Goal: Task Accomplishment & Management: Complete application form

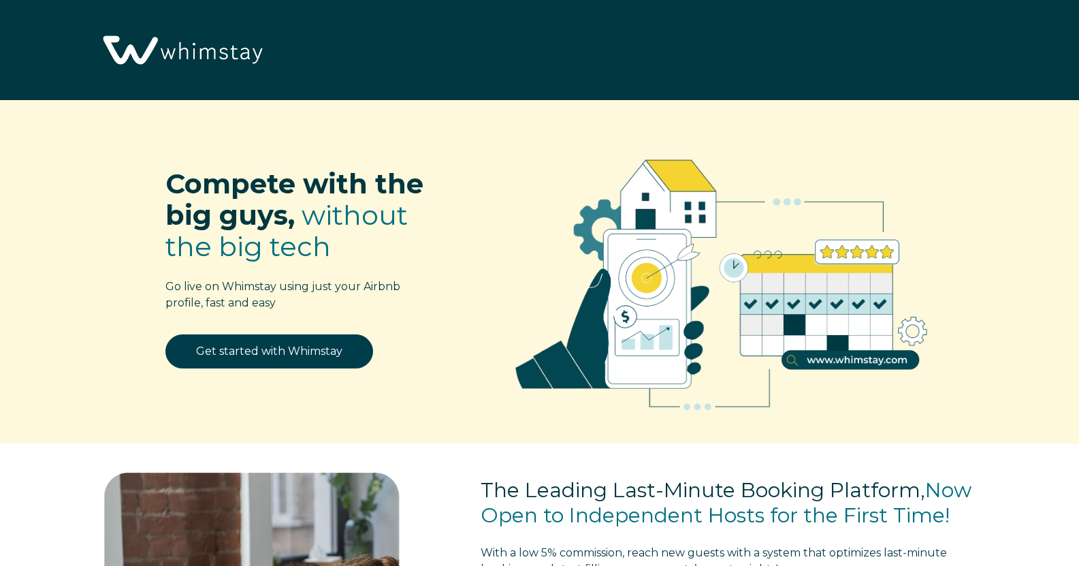
select select "US"
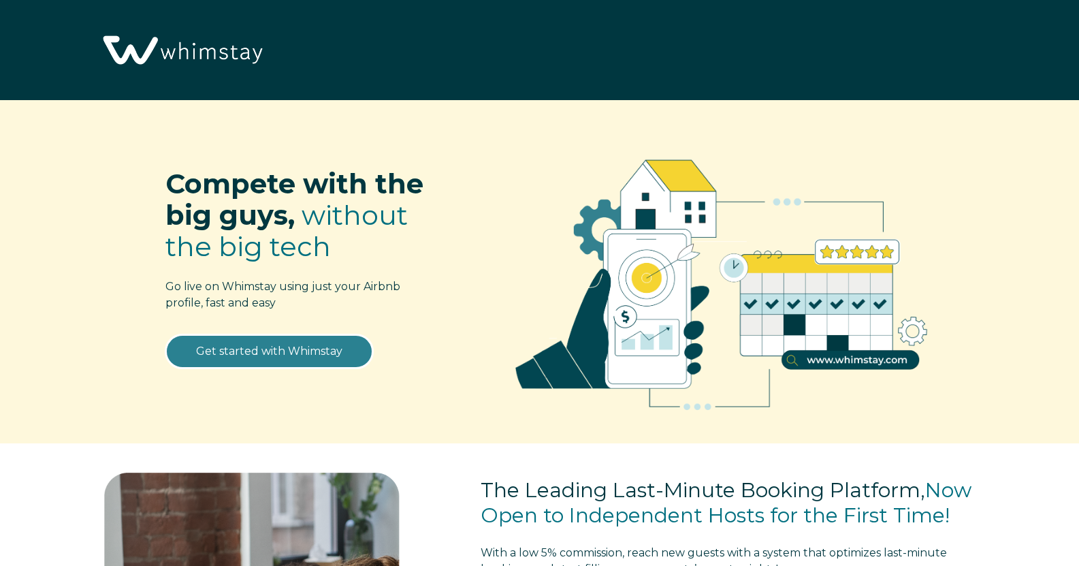
drag, startPoint x: 318, startPoint y: 352, endPoint x: 333, endPoint y: 351, distance: 15.0
click at [319, 352] on link "Get started with Whimstay" at bounding box center [269, 351] width 208 height 34
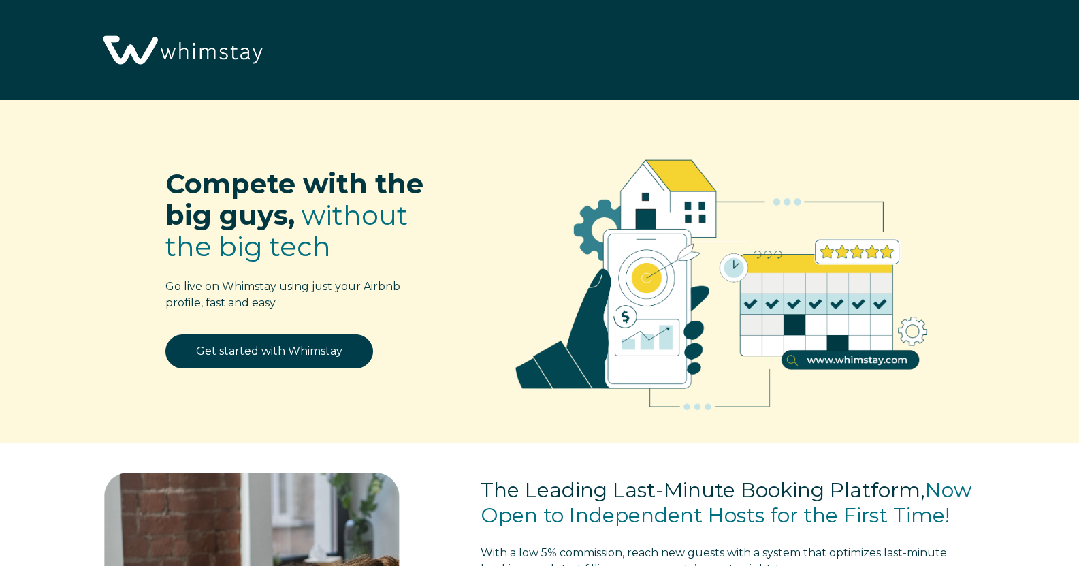
select select "US"
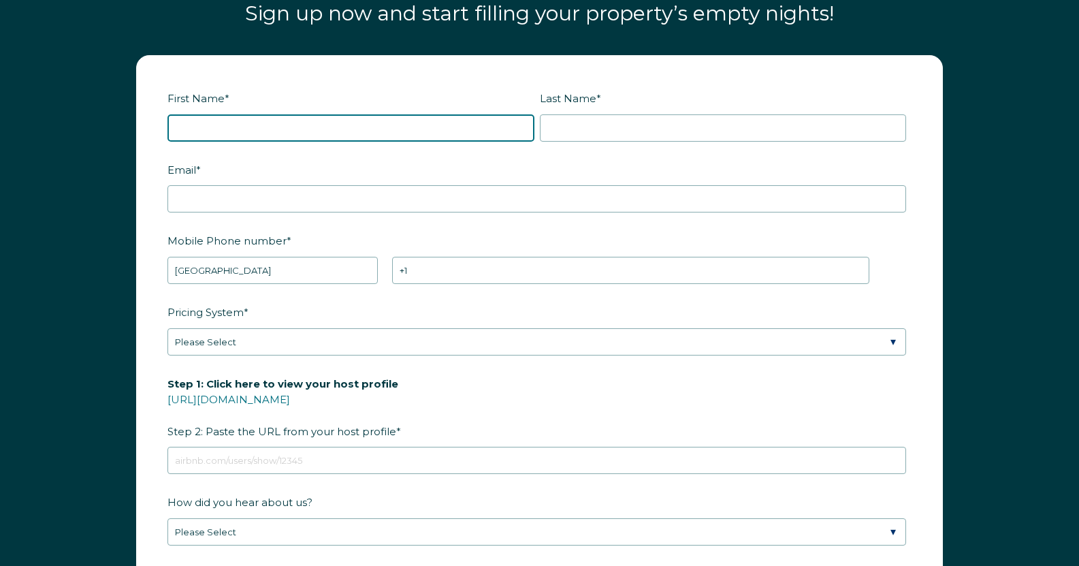
click at [315, 125] on input "First Name *" at bounding box center [350, 127] width 367 height 27
type input "Corinn"
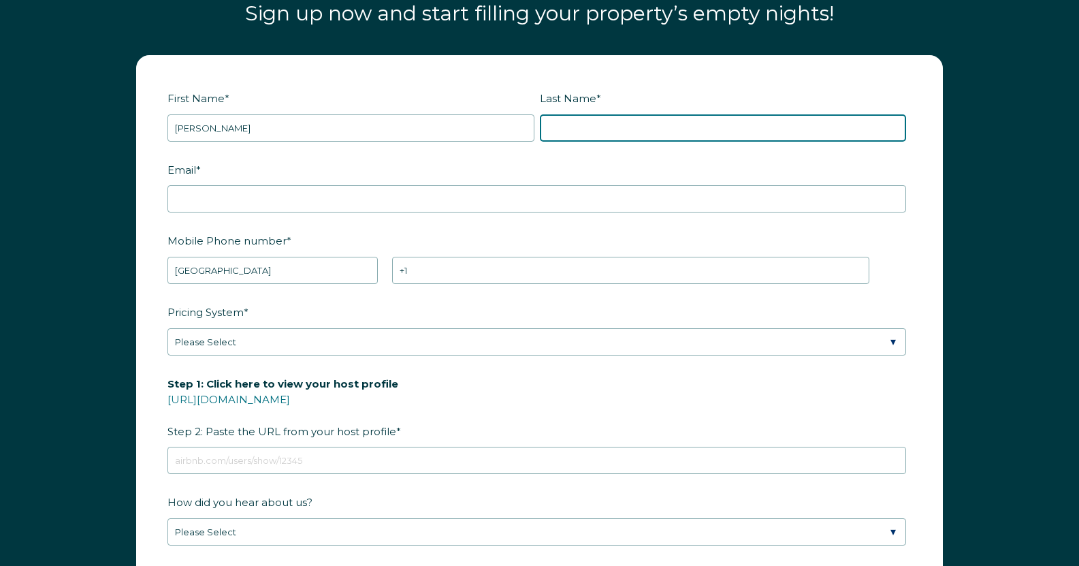
type input "Sebaske"
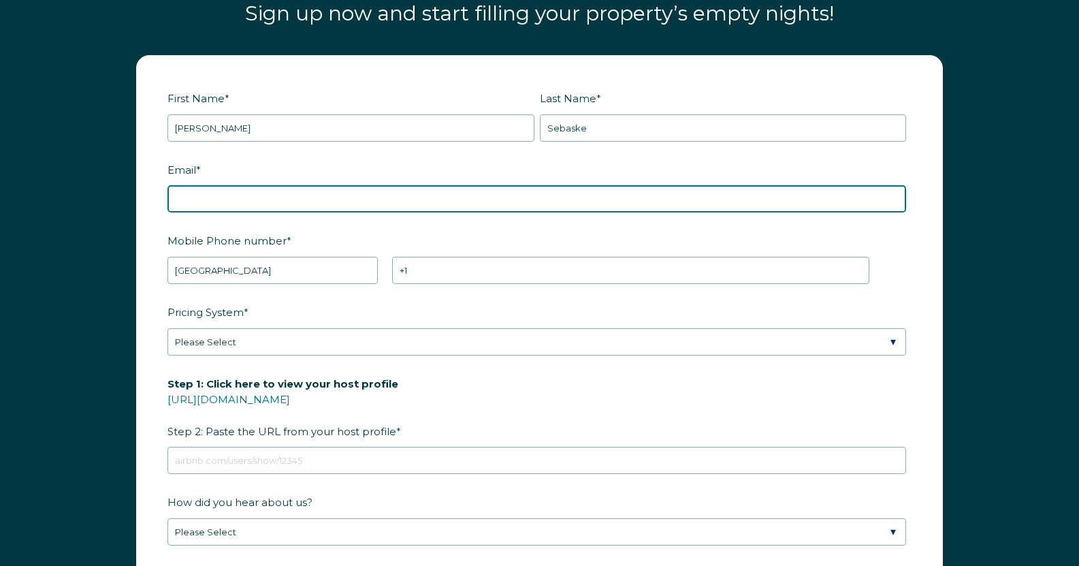
type input "sebaske@gmail.com"
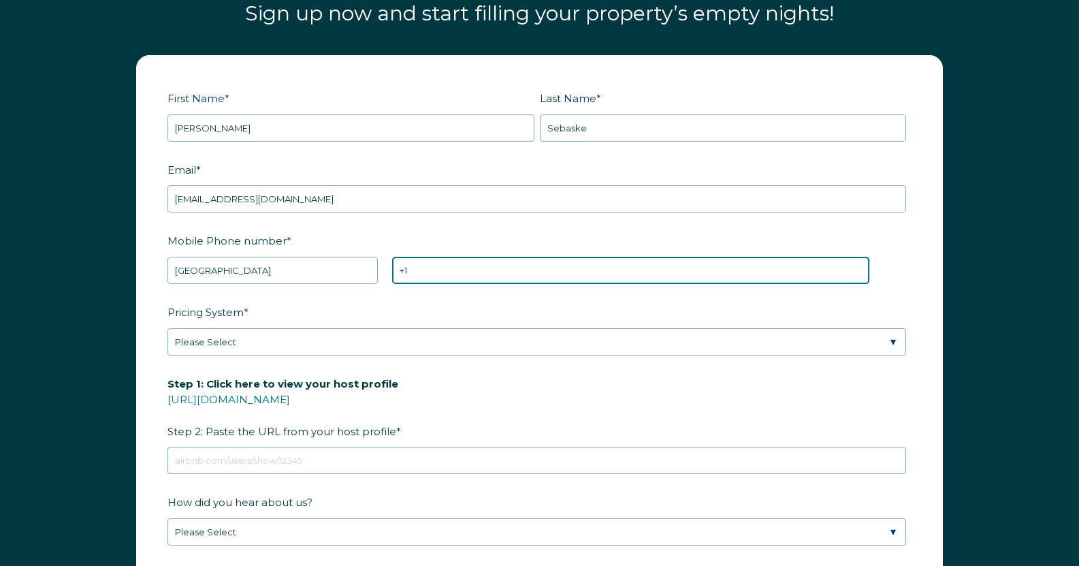
click at [415, 270] on input "+1" at bounding box center [630, 270] width 477 height 27
type input "+1 5415305437"
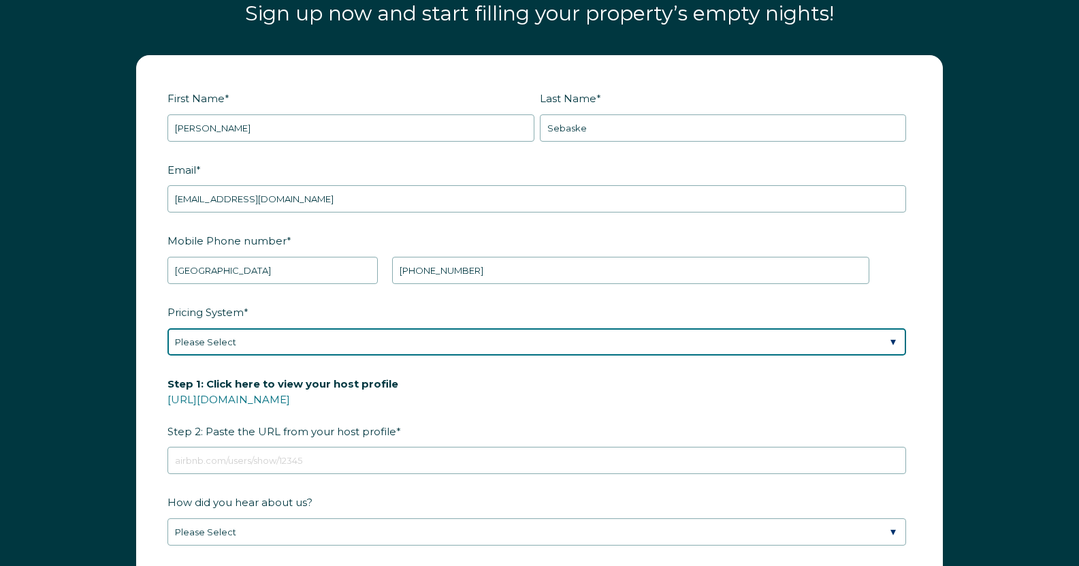
click at [393, 334] on select "Please Select Manual Airbnb Smart Pricing PriceLabs Wheelhouse Beyond Pricing 3…" at bounding box center [536, 341] width 739 height 27
select select "Manual"
click at [167, 328] on select "Please Select Manual Airbnb Smart Pricing PriceLabs Wheelhouse Beyond Pricing 3…" at bounding box center [536, 341] width 739 height 27
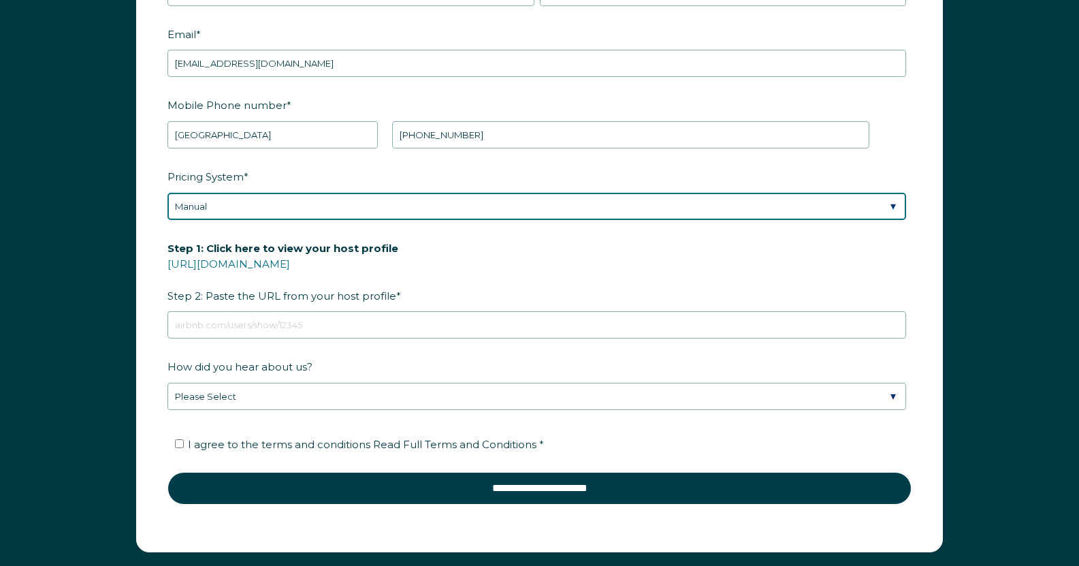
scroll to position [1865, 0]
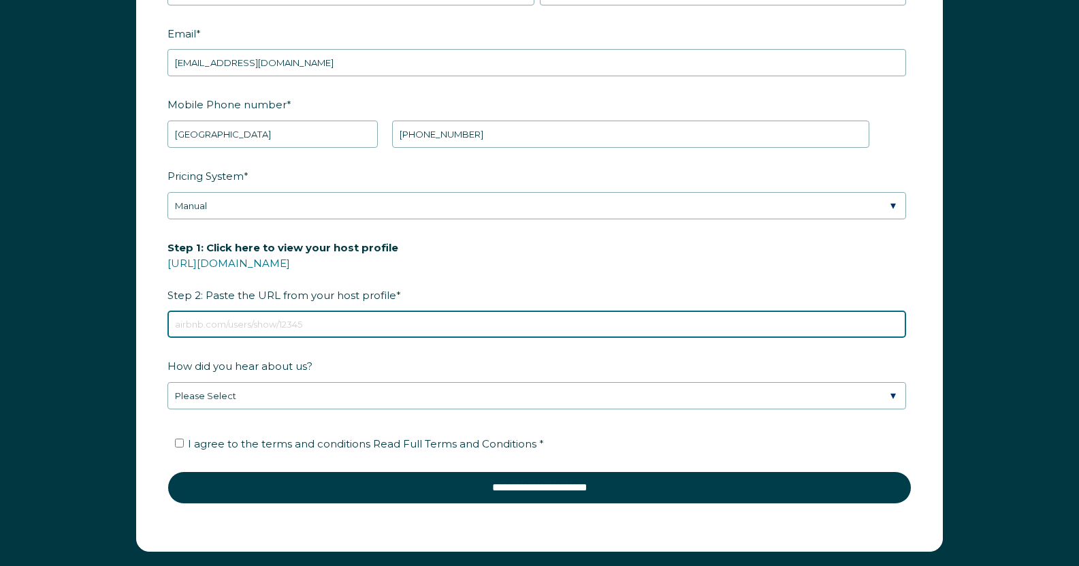
click at [312, 319] on input "Step 1: Click here to view your host profile https://www.airbnb.com/users/show/…" at bounding box center [536, 323] width 739 height 27
click at [212, 323] on input "Step 1: Click here to view your host profile https://www.airbnb.com/users/show/…" at bounding box center [536, 323] width 739 height 27
paste input "airbnb.com/h/utahskiandlakevacation"
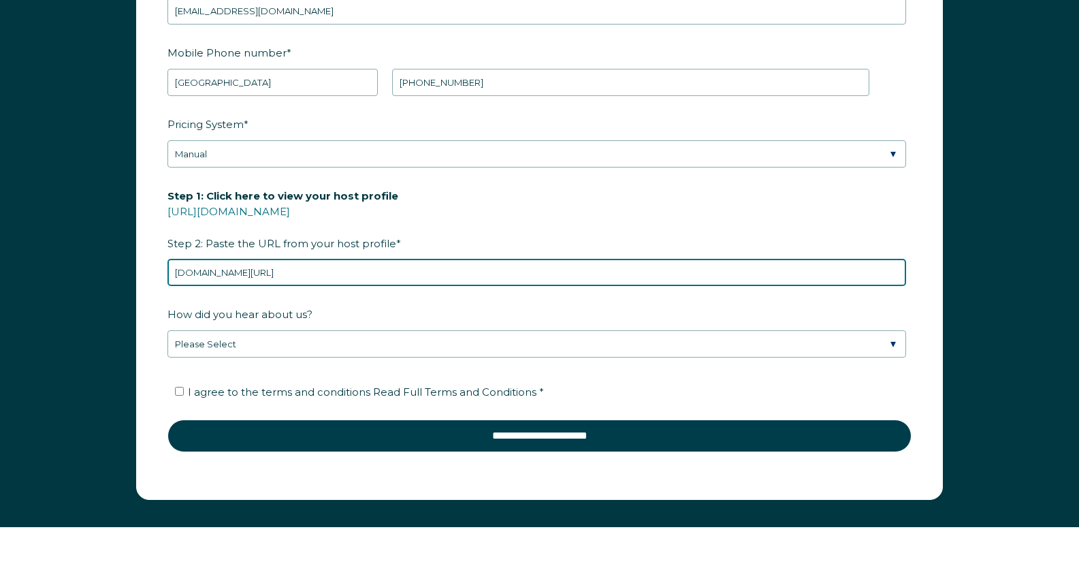
scroll to position [1933, 0]
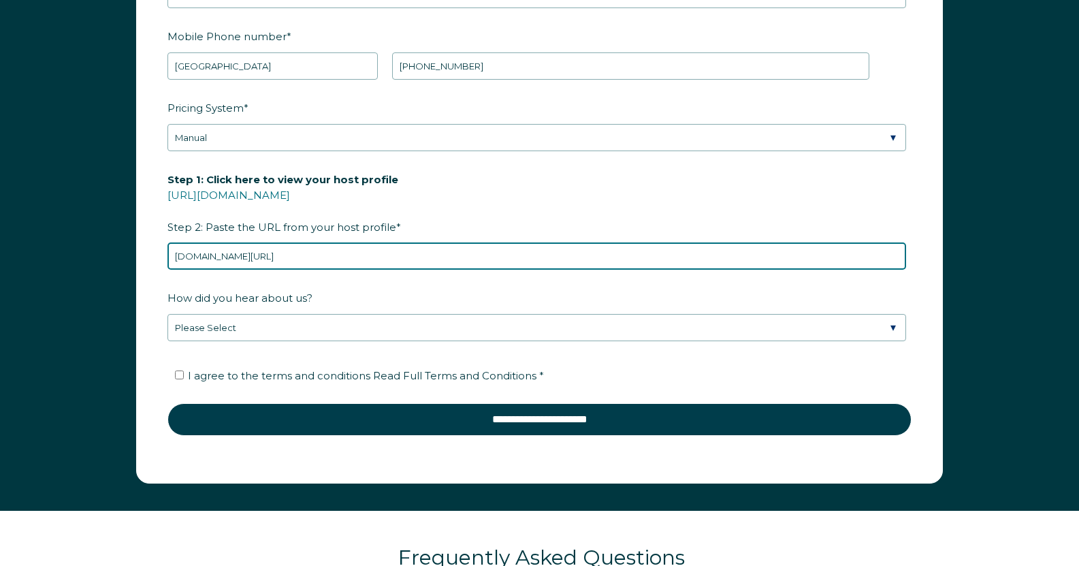
type input "airbnb.com/h/utahskiandlakevacation"
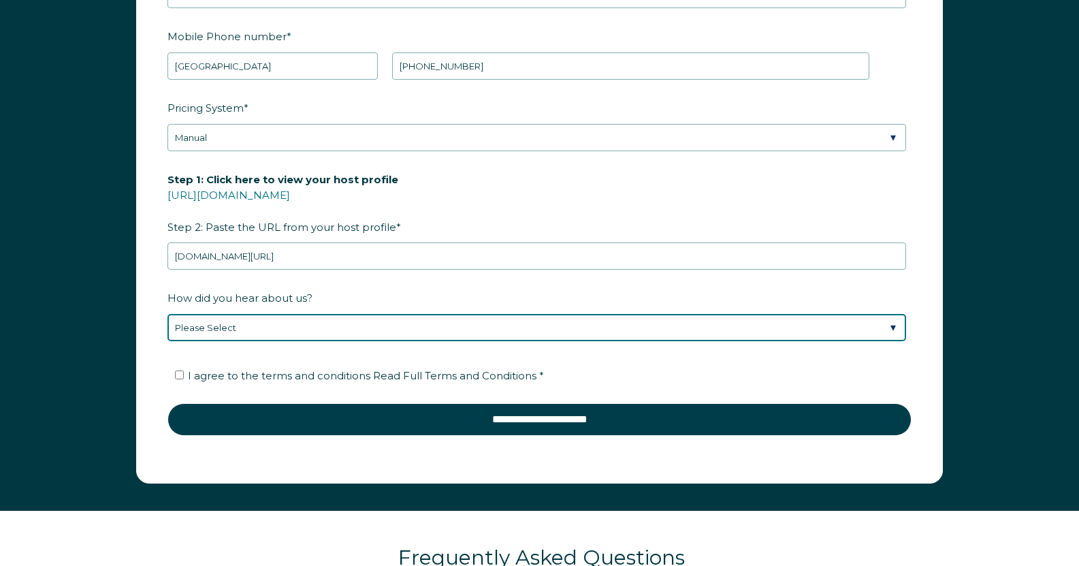
click at [889, 325] on select "Please Select Found Whimstay through a Google search Direct outreach from a Whi…" at bounding box center [536, 327] width 739 height 27
select select "Google Search"
click at [167, 314] on select "Please Select Found Whimstay through a Google search Direct outreach from a Whi…" at bounding box center [536, 327] width 739 height 27
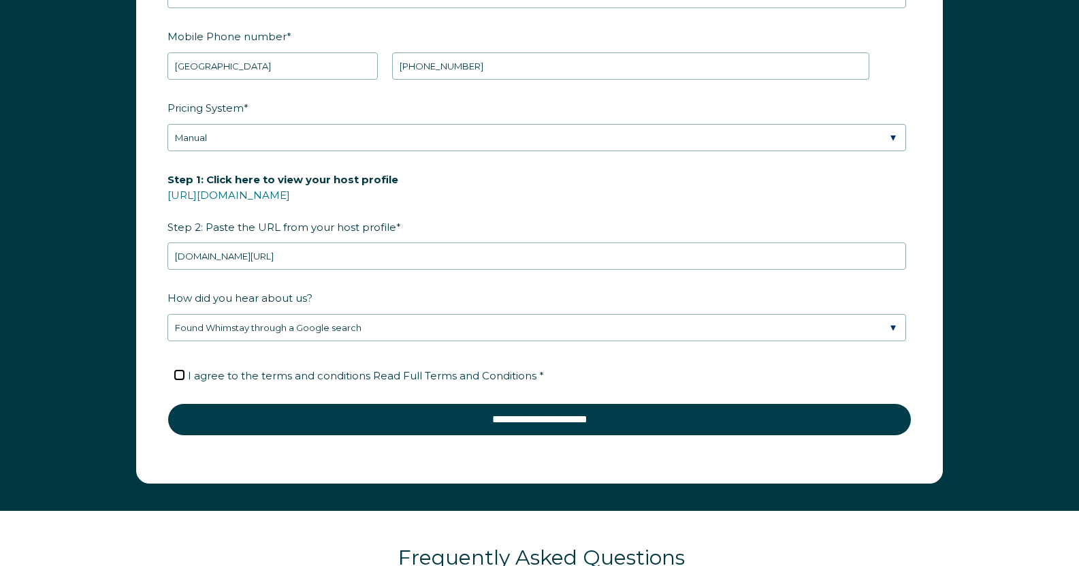
drag, startPoint x: 180, startPoint y: 374, endPoint x: 214, endPoint y: 393, distance: 39.0
click at [179, 374] on input "I agree to the terms and conditions Read Full Terms and Conditions *" at bounding box center [179, 374] width 9 height 9
checkbox input "true"
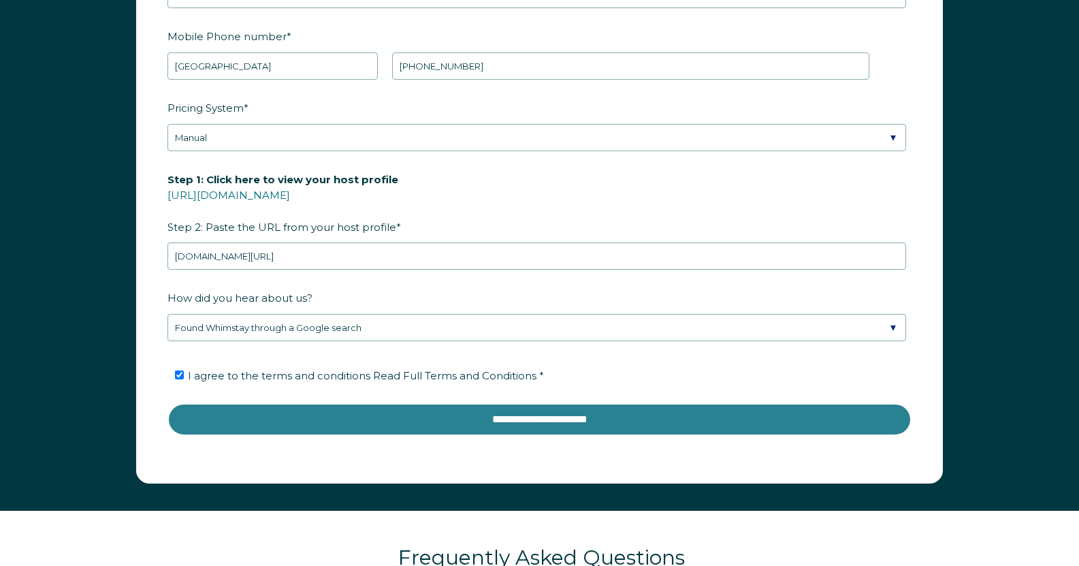
click at [525, 425] on input "**********" at bounding box center [539, 419] width 744 height 33
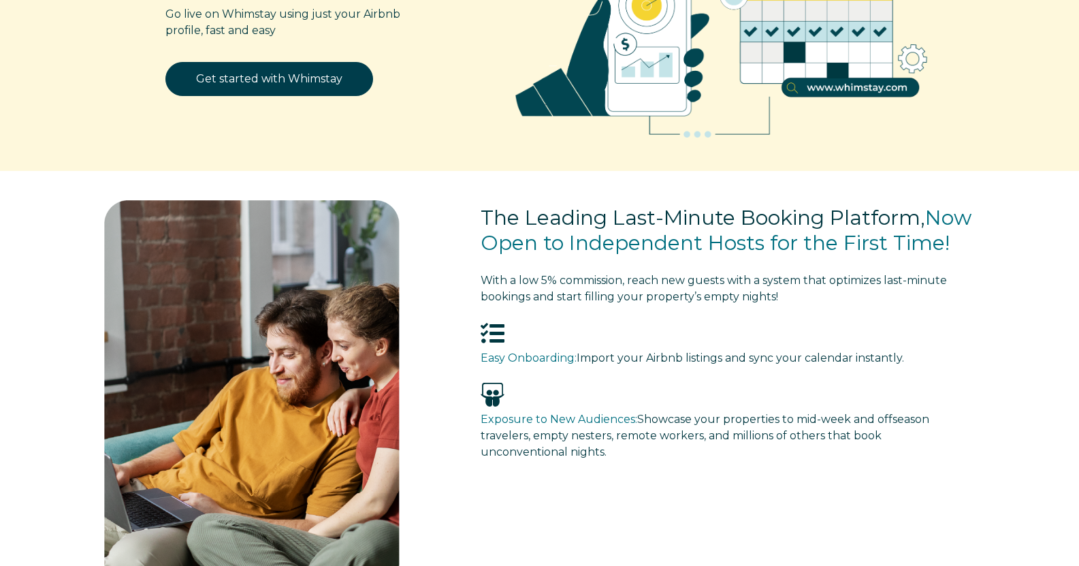
scroll to position [0, 0]
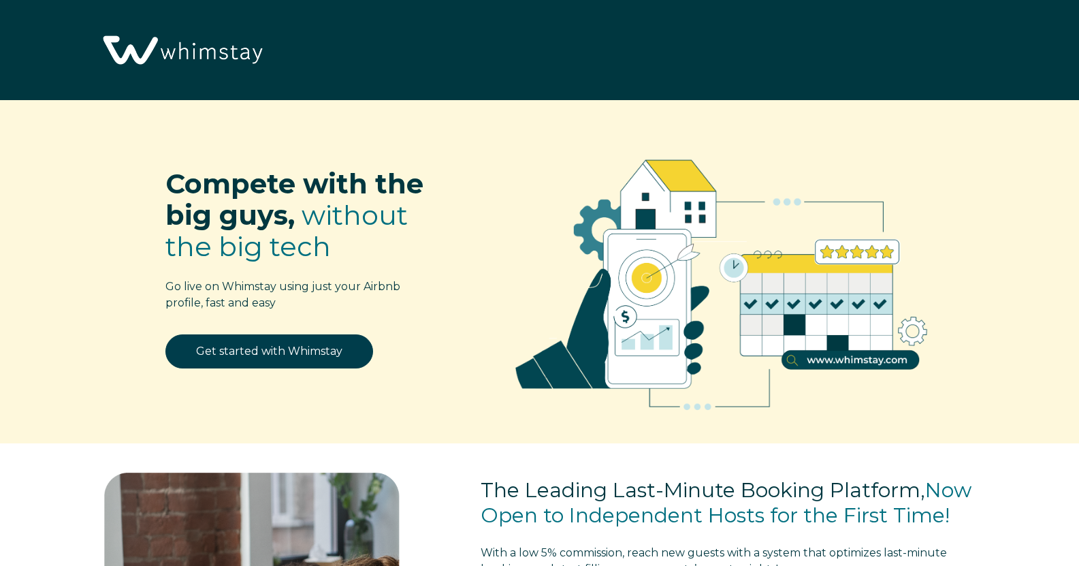
select select "US"
